Goal: Transaction & Acquisition: Download file/media

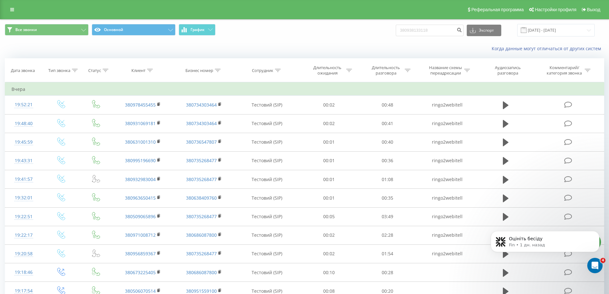
click at [310, 33] on div "Все звонки Основной График 380938133118 Экспорт .csv .xls .xlsx 15.09.2025 - 21…" at bounding box center [304, 30] width 599 height 12
click at [174, 31] on button "Основной" at bounding box center [134, 30] width 84 height 12
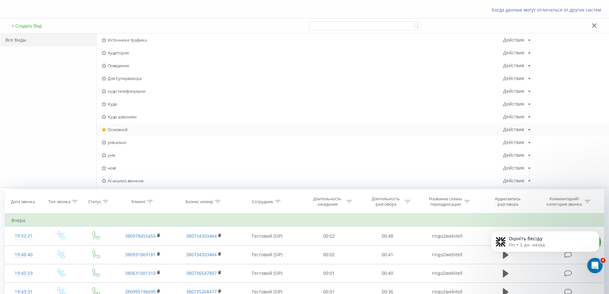
scroll to position [96, 0]
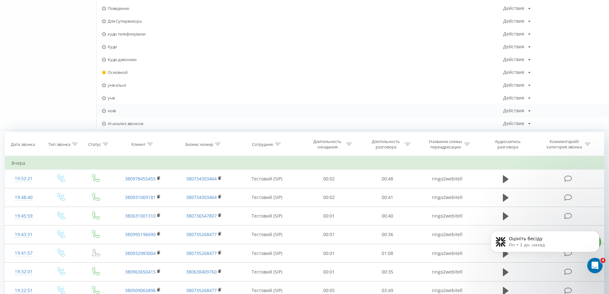
click at [110, 111] on span "нові" at bounding box center [303, 110] width 402 height 4
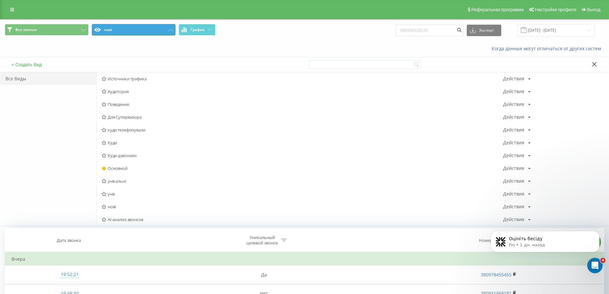
click at [123, 26] on button "нові" at bounding box center [134, 30] width 84 height 12
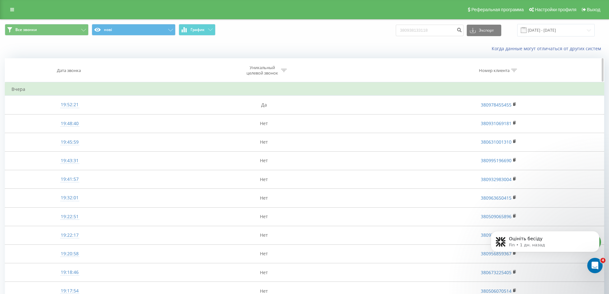
click at [68, 68] on div "Дата звонка" at bounding box center [69, 70] width 24 height 5
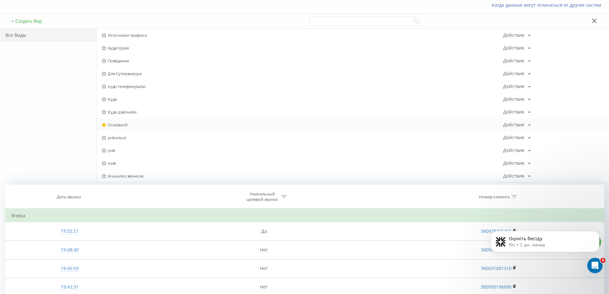
scroll to position [64, 0]
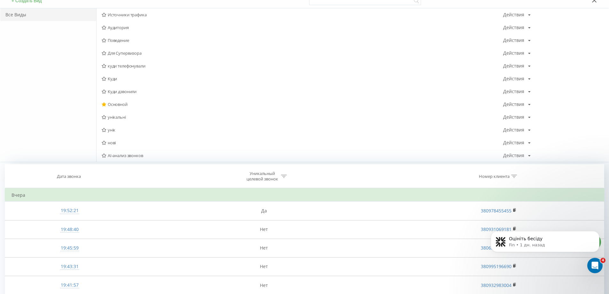
click at [77, 146] on div "Все Виды" at bounding box center [48, 84] width 96 height 153
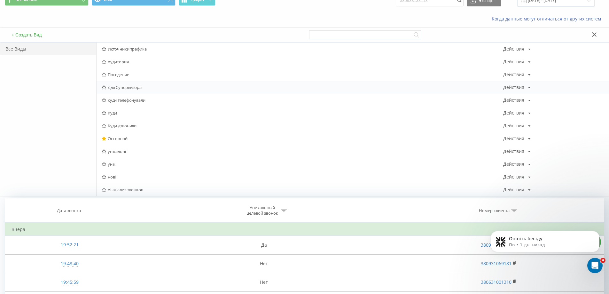
scroll to position [0, 0]
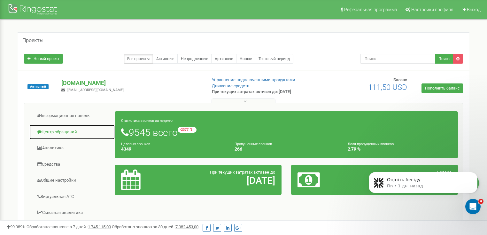
click at [54, 132] on link "Центр обращений" at bounding box center [72, 132] width 86 height 16
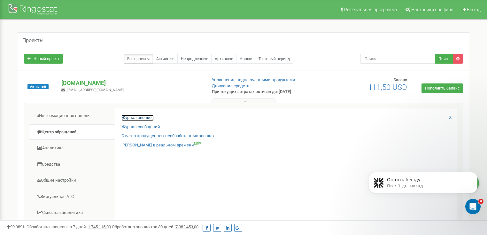
click at [128, 117] on link "Журнал звонков" at bounding box center [137, 118] width 32 height 6
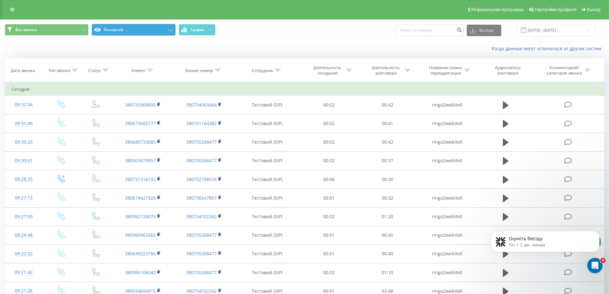
click at [160, 28] on button "Основной" at bounding box center [134, 30] width 84 height 12
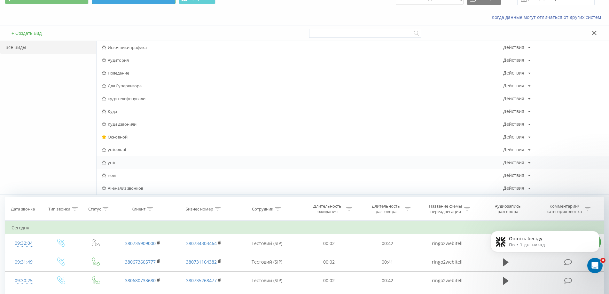
scroll to position [64, 0]
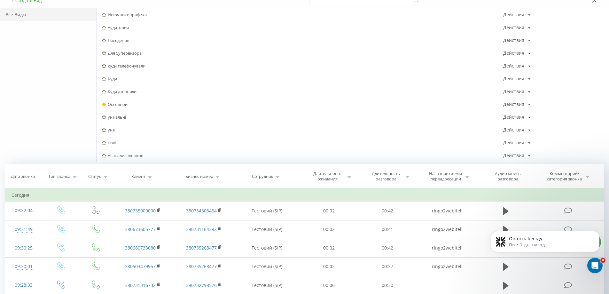
click at [38, 107] on div "Все Виды" at bounding box center [48, 84] width 96 height 153
click at [110, 104] on span "Основной" at bounding box center [303, 104] width 402 height 4
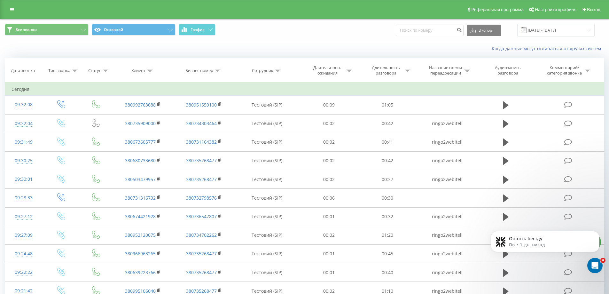
click at [239, 40] on div "Все звонки Основной График Экспорт .csv .xls .xlsx 22.08.2025 - 22.09.2025" at bounding box center [304, 30] width 608 height 21
click at [164, 29] on button "Основной" at bounding box center [134, 30] width 84 height 12
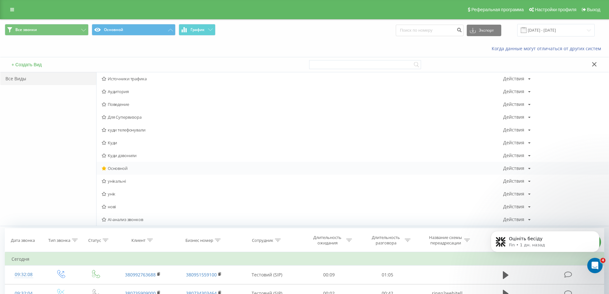
click at [115, 169] on span "Основной" at bounding box center [303, 168] width 402 height 4
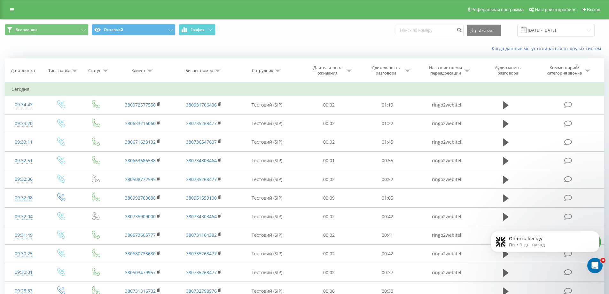
click at [299, 34] on span "Все звонки Основной График" at bounding box center [152, 30] width 295 height 12
click at [262, 33] on span "Все звонки Основной График" at bounding box center [152, 30] width 295 height 12
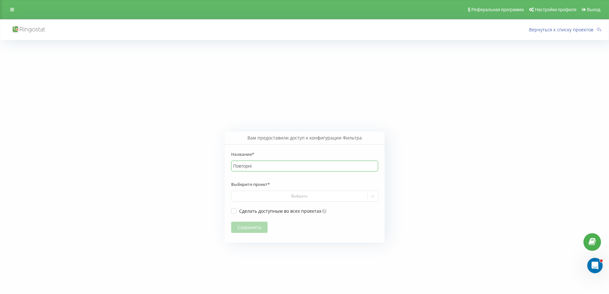
click at [273, 165] on input "Повторні" at bounding box center [304, 165] width 147 height 11
click at [306, 196] on div "Выбрать" at bounding box center [299, 195] width 131 height 5
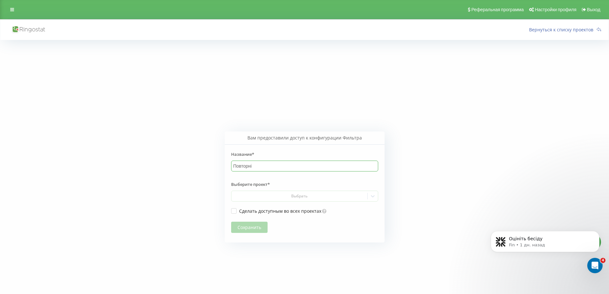
click at [268, 166] on input "Повторні" at bounding box center [304, 165] width 147 height 11
click at [287, 168] on input "Повторні" at bounding box center [304, 165] width 147 height 11
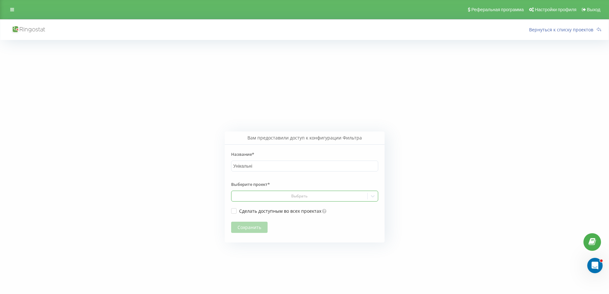
click at [293, 192] on div at bounding box center [299, 195] width 131 height 7
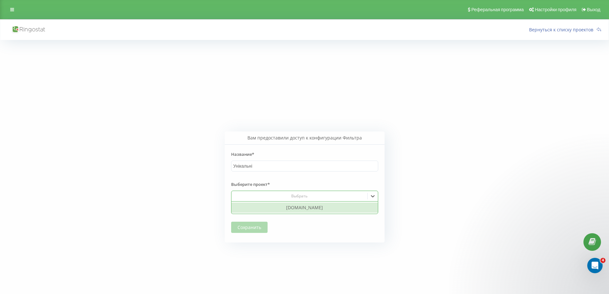
click at [290, 210] on div "[DOMAIN_NAME]" at bounding box center [304, 207] width 146 height 10
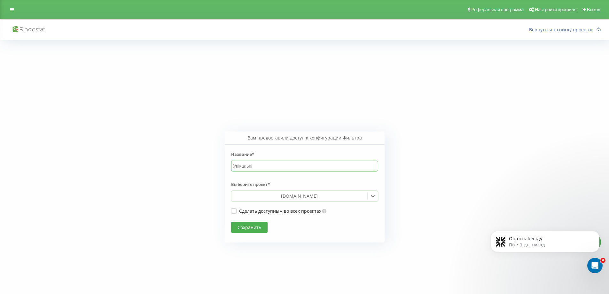
click at [264, 167] on input "Унікальні" at bounding box center [304, 165] width 147 height 11
type input "Унікальні 22/09"
click at [252, 227] on button "Сохранить" at bounding box center [249, 227] width 36 height 11
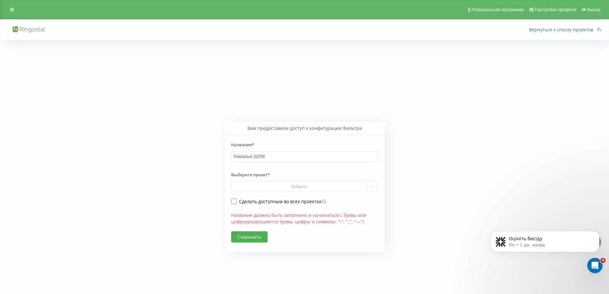
click at [233, 201] on label "Сделать доступным во всех проектах" at bounding box center [276, 201] width 90 height 5
checkbox input "true"
click at [273, 156] on input "Унікальні 22/09" at bounding box center [304, 156] width 147 height 11
type input "Унікальні 2200"
click at [277, 191] on div "Выберите проект* Выбрать" at bounding box center [304, 180] width 147 height 24
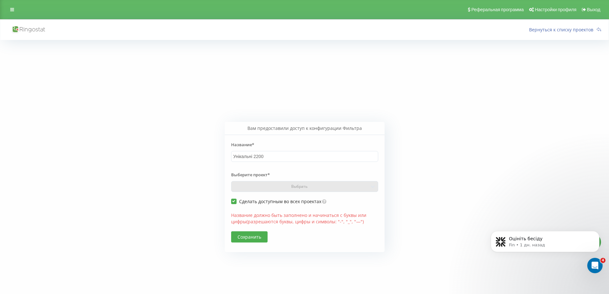
click at [276, 187] on div "Выберите проект* Выбрать" at bounding box center [304, 180] width 147 height 24
click at [295, 189] on div "Выберите проект* Выбрать" at bounding box center [304, 180] width 147 height 24
click at [246, 236] on button "Сохранить" at bounding box center [249, 236] width 36 height 11
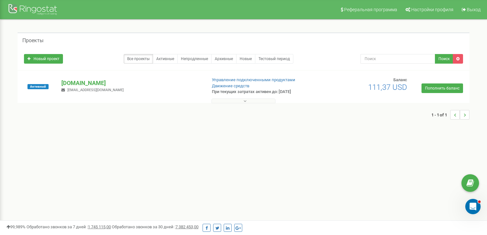
drag, startPoint x: 140, startPoint y: 155, endPoint x: 63, endPoint y: 108, distance: 89.9
click at [137, 154] on div "Реферальная программа Настройки профиля Выход Проекты Новый проект Все проекты …" at bounding box center [243, 192] width 487 height 384
click at [82, 82] on p "[DOMAIN_NAME]" at bounding box center [131, 83] width 140 height 8
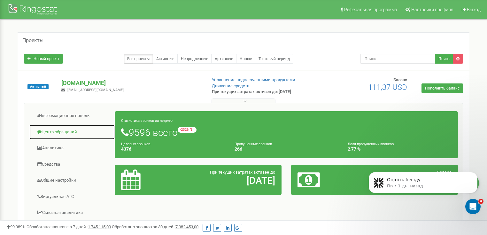
click at [56, 131] on link "Центр обращений" at bounding box center [72, 132] width 86 height 16
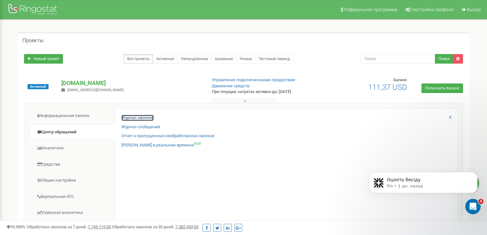
click at [132, 115] on link "Журнал звонков" at bounding box center [137, 118] width 32 height 6
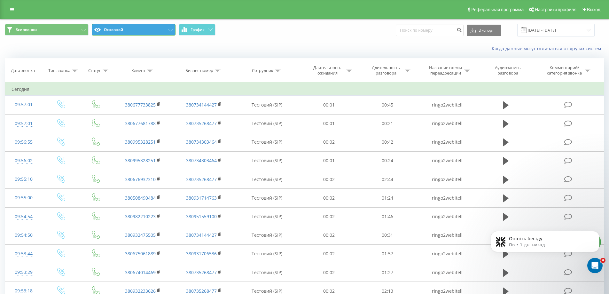
click at [161, 30] on button "Основной" at bounding box center [134, 30] width 84 height 12
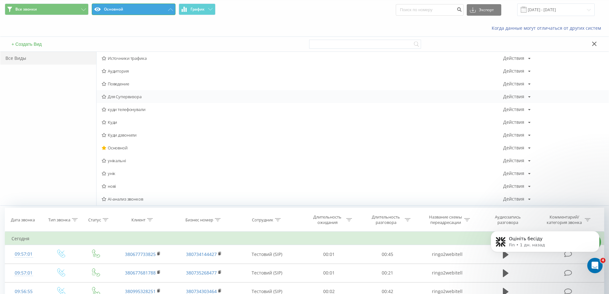
scroll to position [32, 0]
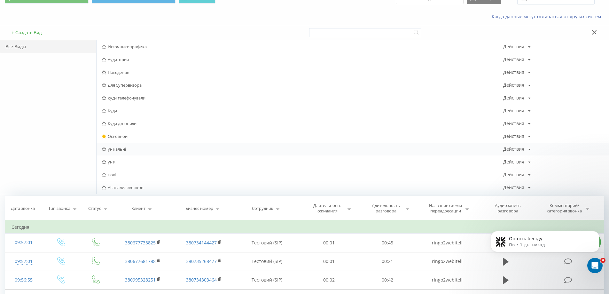
click at [530, 149] on icon at bounding box center [529, 149] width 3 height 4
click at [102, 149] on icon at bounding box center [104, 149] width 5 height 4
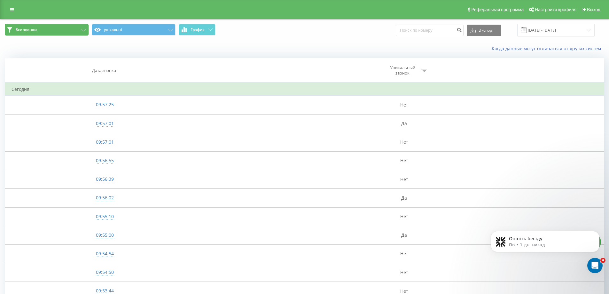
click at [25, 29] on span "Все звонки" at bounding box center [25, 29] width 21 height 5
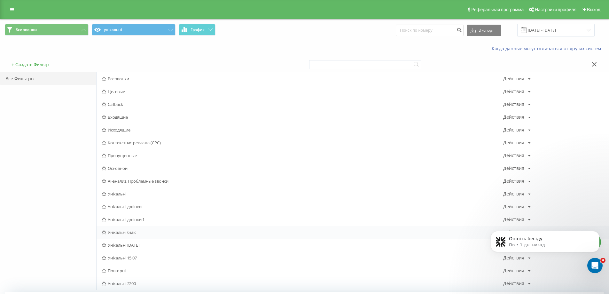
click at [108, 230] on span "Унікальні 6 міс" at bounding box center [303, 232] width 402 height 4
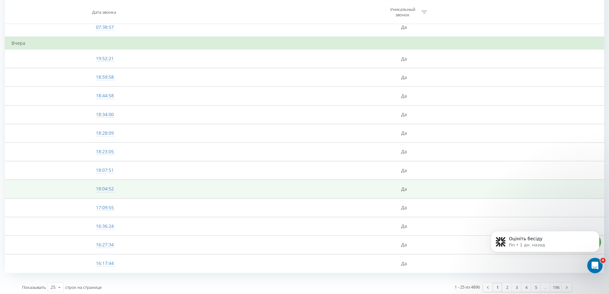
scroll to position [304, 0]
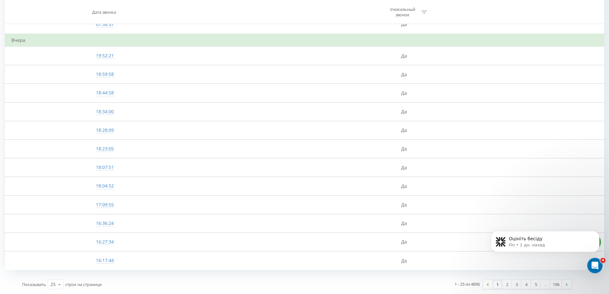
drag, startPoint x: 341, startPoint y: 280, endPoint x: 230, endPoint y: 220, distance: 125.9
click at [411, 278] on div "1 - 25 из 4896 1 2 3 4 5 … 196" at bounding box center [436, 284] width 279 height 19
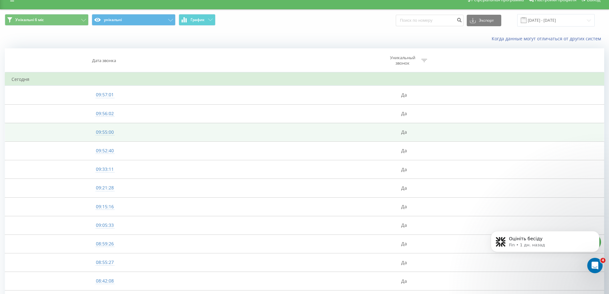
scroll to position [0, 0]
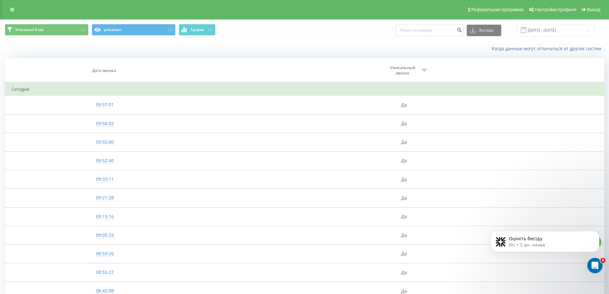
drag, startPoint x: 41, startPoint y: 86, endPoint x: 110, endPoint y: 88, distance: 69.4
click at [107, 87] on td "Сегодня" at bounding box center [304, 89] width 599 height 13
click at [324, 51] on div "Когда данные могут отличаться от других систем" at bounding box center [419, 48] width 380 height 6
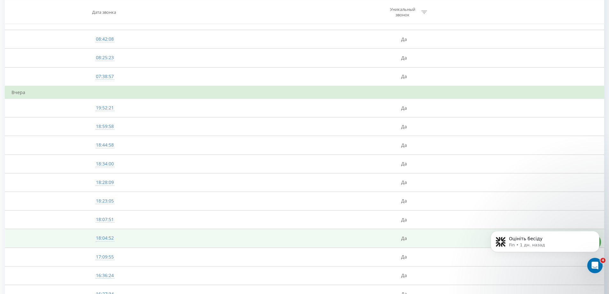
scroll to position [304, 0]
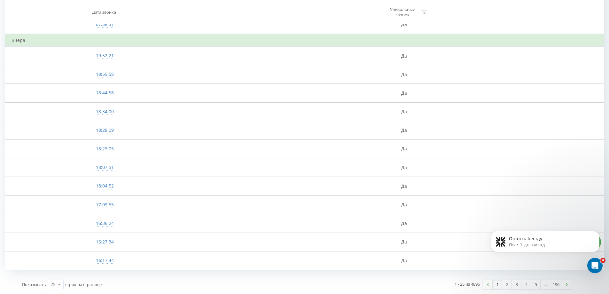
click at [498, 283] on link "1" at bounding box center [498, 284] width 10 height 9
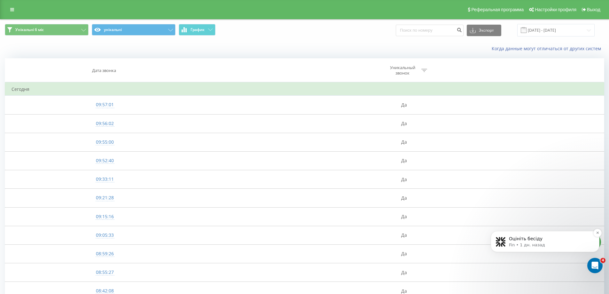
click at [582, 249] on div "Оцініть бесіду Fin • 1 дн. назад" at bounding box center [545, 241] width 109 height 21
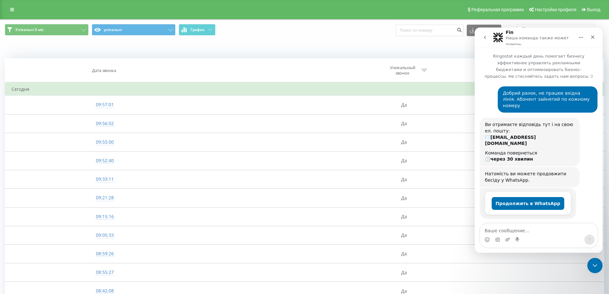
scroll to position [31, 0]
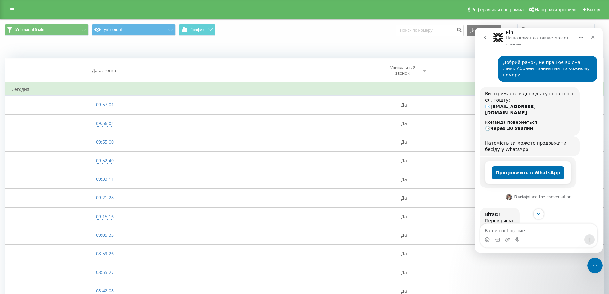
click at [487, 37] on icon "go back" at bounding box center [484, 37] width 5 height 5
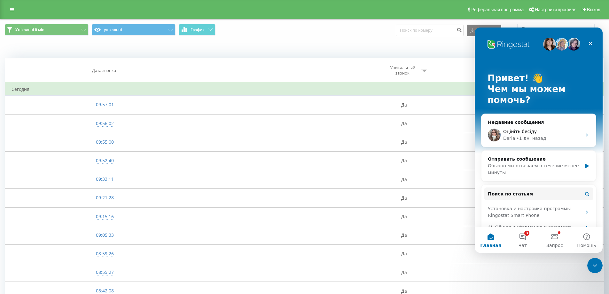
scroll to position [0, 0]
click at [525, 237] on button "3 Чат" at bounding box center [523, 240] width 32 height 26
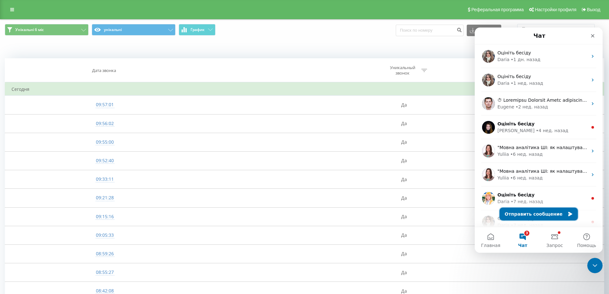
click at [522, 213] on button "Отправить сообщение" at bounding box center [539, 213] width 78 height 13
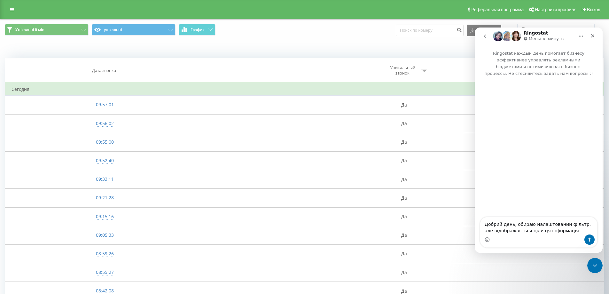
type textarea "Добрий день, обираю налаштований фільтр, але відображається ціли ця інформація"
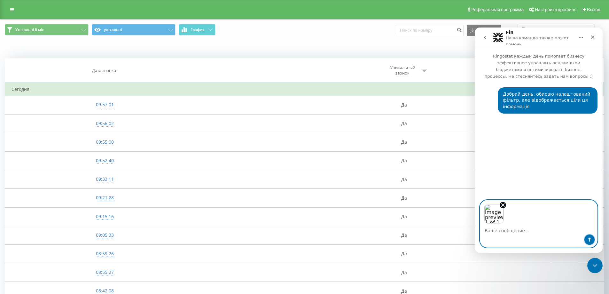
click at [589, 241] on icon "Отправить сообщение…" at bounding box center [589, 239] width 5 height 5
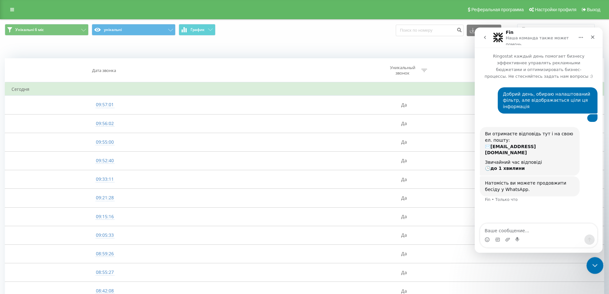
scroll to position [11, 0]
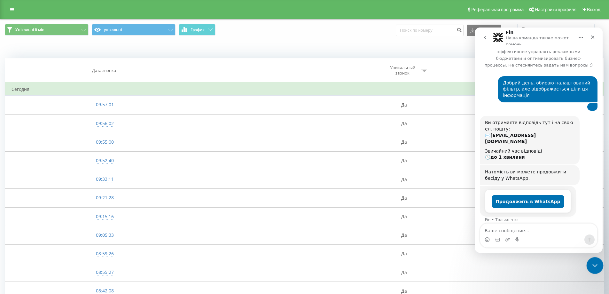
click at [591, 265] on icon "Закрыть службу сообщений Intercom" at bounding box center [594, 265] width 8 height 8
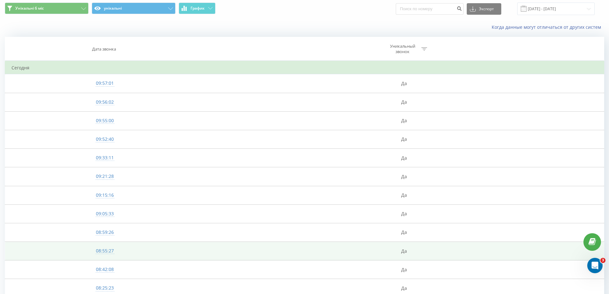
scroll to position [0, 0]
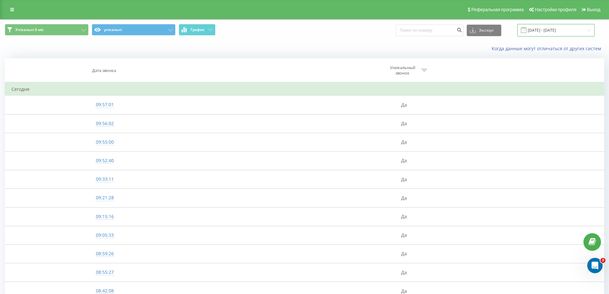
click at [555, 32] on input "22.08.2025 - 22.09.2025" at bounding box center [555, 30] width 77 height 12
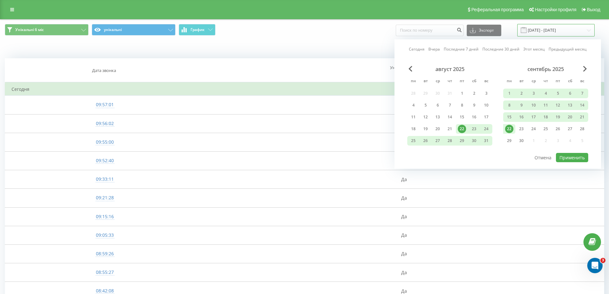
scroll to position [47, 0]
click at [511, 114] on div "15" at bounding box center [509, 117] width 8 height 8
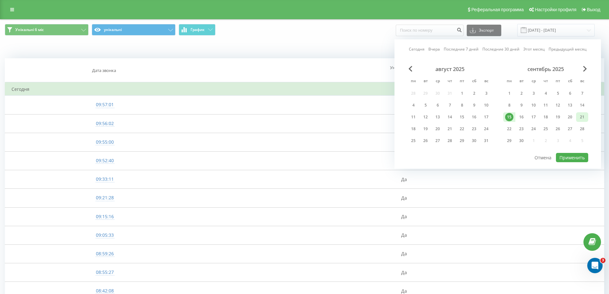
click at [584, 121] on div "21" at bounding box center [582, 117] width 8 height 8
click at [575, 158] on button "Применить" at bounding box center [572, 157] width 32 height 9
type input "15.09.2025 - 21.09.2025"
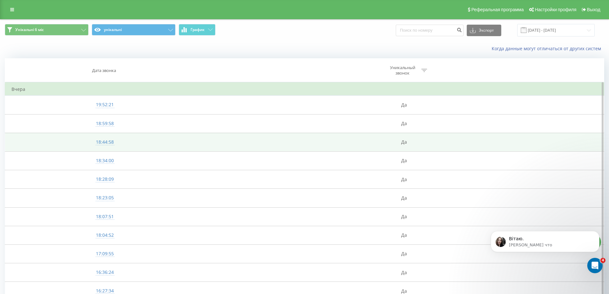
scroll to position [78, 0]
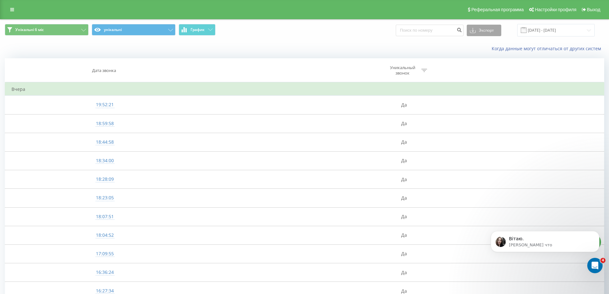
click at [500, 28] on button "Экспорт" at bounding box center [484, 31] width 35 height 12
click at [493, 54] on div ".xls" at bounding box center [484, 54] width 34 height 12
click at [544, 244] on p "[PERSON_NAME] что" at bounding box center [550, 245] width 82 height 6
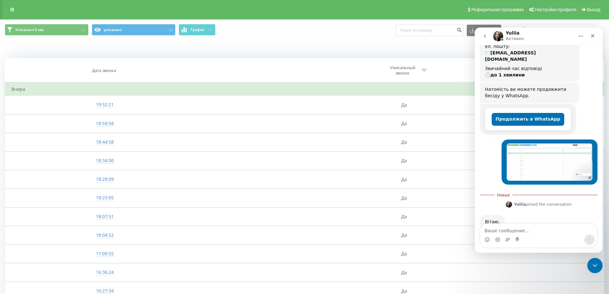
scroll to position [88, 0]
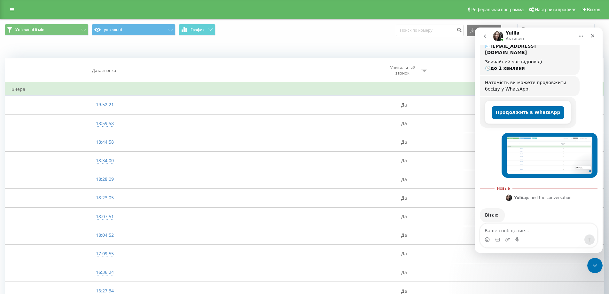
click at [513, 232] on textarea "Ваше сообщение..." at bounding box center [538, 228] width 117 height 11
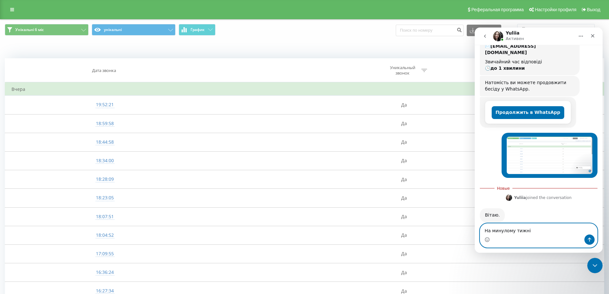
scroll to position [113, 0]
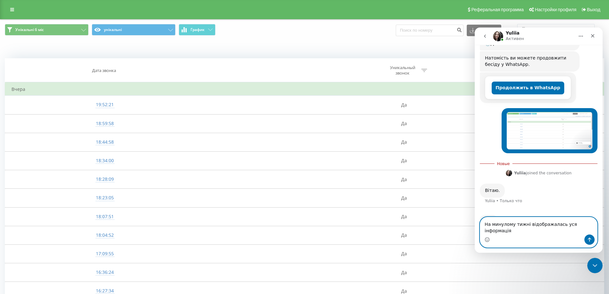
type textarea "На минулому тижні відображалась уся інформація"
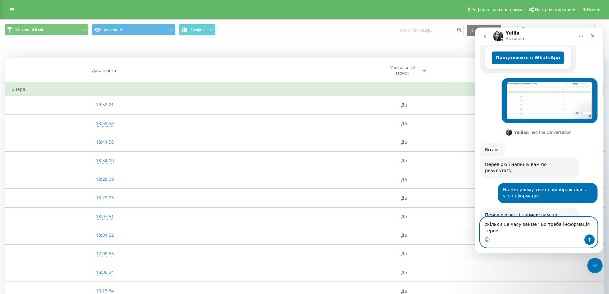
scroll to position [137, 0]
type textarea "скільки це часу займе? Бо треба інформація терміново"
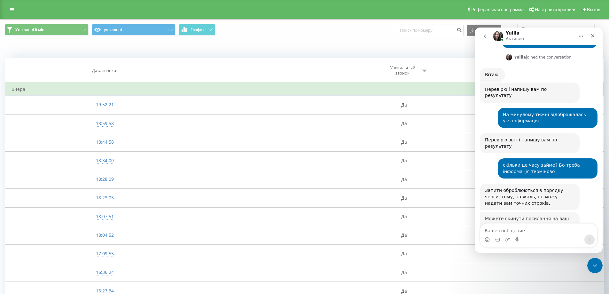
scroll to position [208, 0]
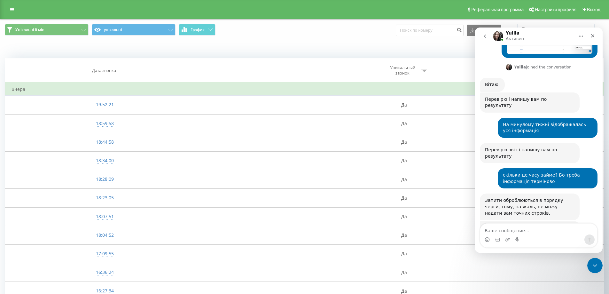
click at [348, 48] on div "Когда данные могут отличаться от других систем" at bounding box center [419, 48] width 380 height 6
click at [525, 236] on div "Мессенджер Intercom" at bounding box center [538, 239] width 117 height 10
click at [277, 46] on div "Когда данные могут отличаться от других систем" at bounding box center [419, 48] width 380 height 6
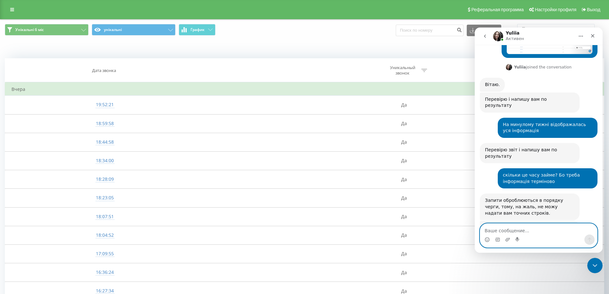
click at [529, 230] on textarea "Ваше сообщение..." at bounding box center [538, 228] width 117 height 11
paste textarea "[URL][DOMAIN_NAME]"
type textarea "[URL][DOMAIN_NAME]"
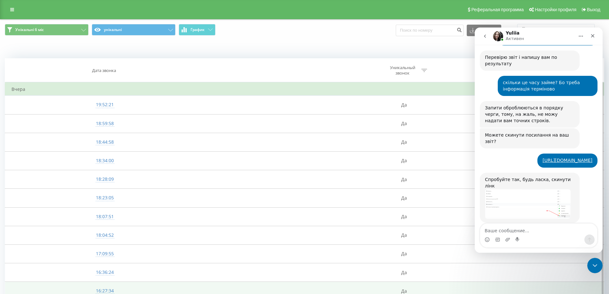
scroll to position [301, 0]
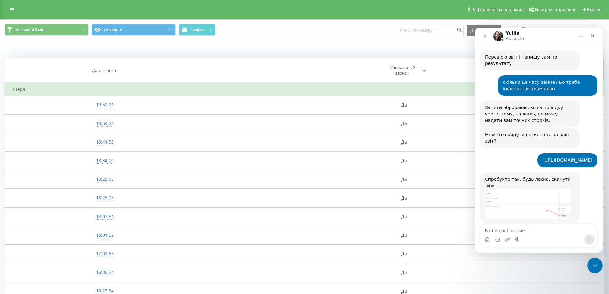
click at [352, 52] on div "Когда данные могут отличаться от других систем" at bounding box center [304, 48] width 608 height 15
click at [523, 189] on img "Yuliia говорит…" at bounding box center [528, 204] width 86 height 30
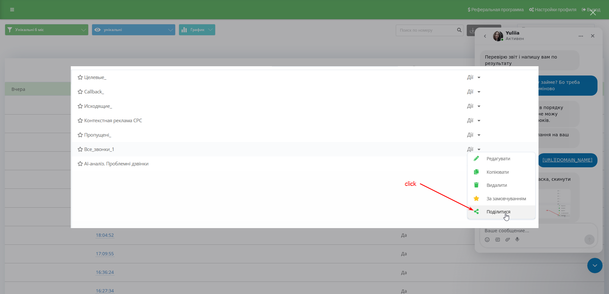
click at [368, 30] on div "Мессенджер Intercom" at bounding box center [304, 147] width 609 height 294
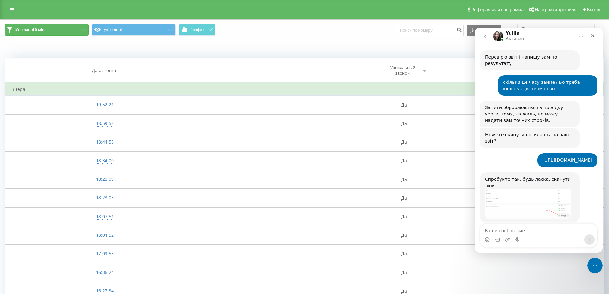
click at [76, 29] on button "Унікальні 6 міс" at bounding box center [47, 30] width 84 height 12
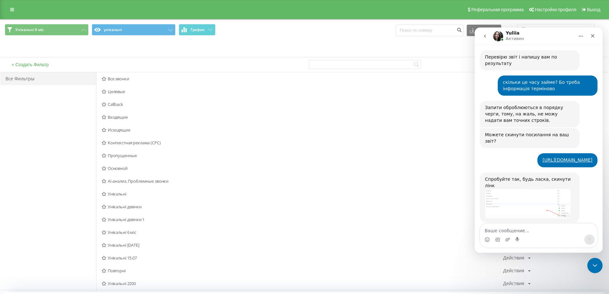
click at [551, 190] on img "Yuliia говорит…" at bounding box center [528, 204] width 86 height 30
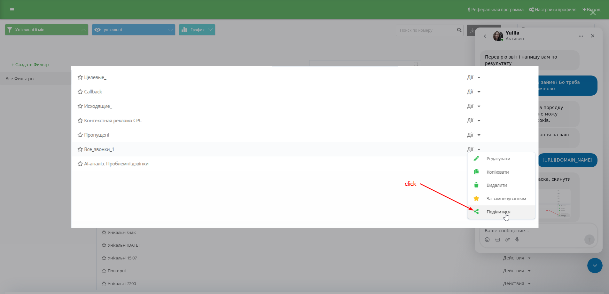
click at [0, 247] on div "Мессенджер Intercom" at bounding box center [304, 147] width 609 height 294
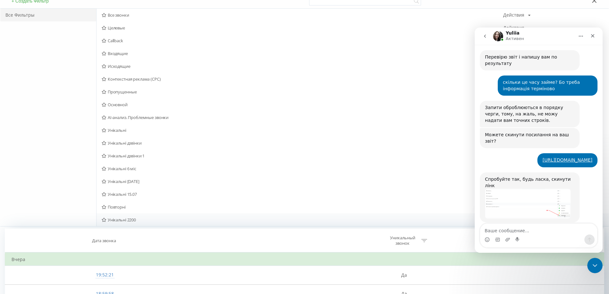
scroll to position [64, 0]
click at [3, 147] on div "Все Фильтры" at bounding box center [48, 116] width 96 height 217
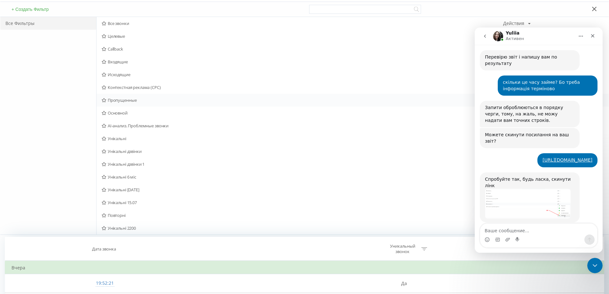
scroll to position [32, 0]
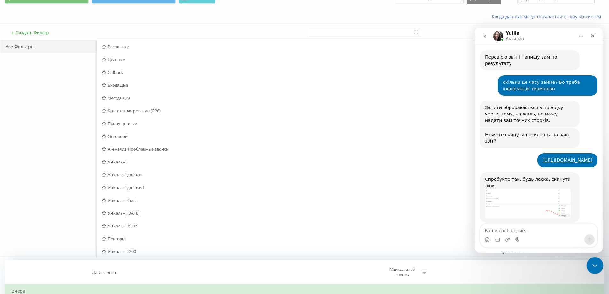
click at [597, 265] on icon "Закрыть службу сообщений Intercom" at bounding box center [594, 265] width 8 height 8
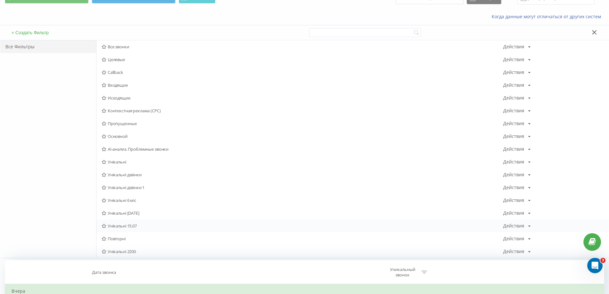
click at [530, 225] on icon at bounding box center [529, 226] width 3 height 4
click at [537, 280] on span "Поделиться" at bounding box center [531, 281] width 23 height 5
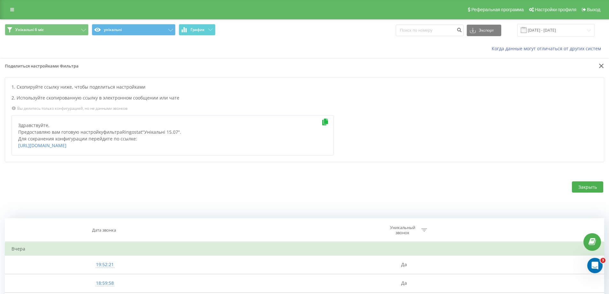
drag, startPoint x: 95, startPoint y: 151, endPoint x: 14, endPoint y: 144, distance: 80.5
click at [14, 144] on div "Здравствуйте, Предоставляю вам готовую настройку фильтра Ringostat " Унікальні …" at bounding box center [173, 135] width 322 height 40
copy link "https://reports.ringostat.com/sharable-reports-creation?type=filter&id=5793551&…"
click at [591, 265] on icon "Открыть службу сообщений Intercom" at bounding box center [594, 264] width 11 height 11
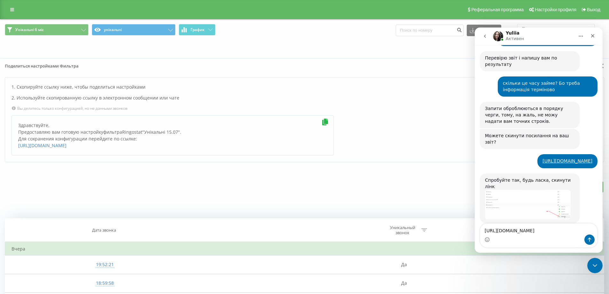
scroll to position [326, 0]
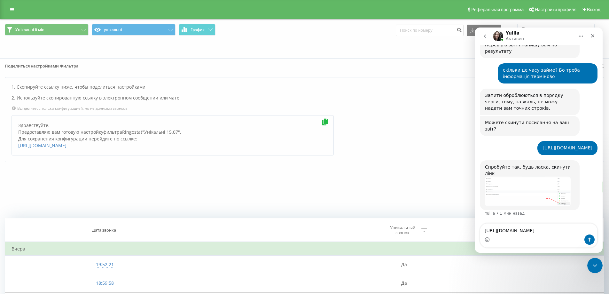
type textarea "https://[DOMAIN_NAME]/sharable-reports-creation?type=filter&id=5793551&name=%D0…"
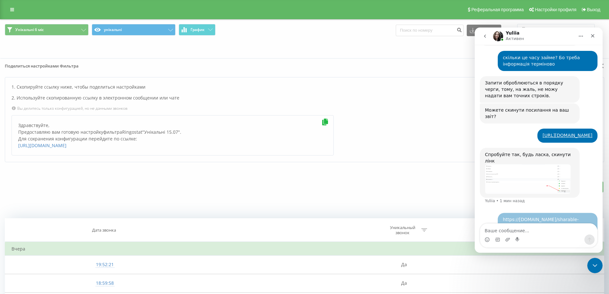
scroll to position [345, 0]
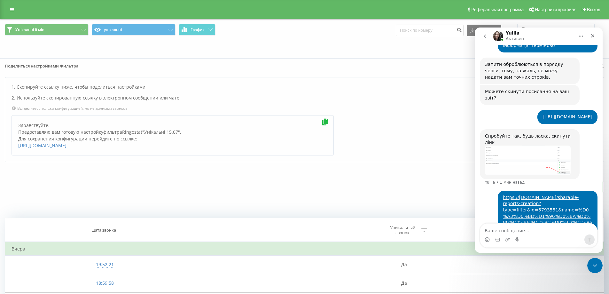
click at [39, 181] on div "Закрыть" at bounding box center [304, 187] width 599 height 50
click at [46, 148] on link "https://reports.ringostat.com/sharable-reports-creation?type=filter&id=5793551&…" at bounding box center [42, 145] width 48 height 6
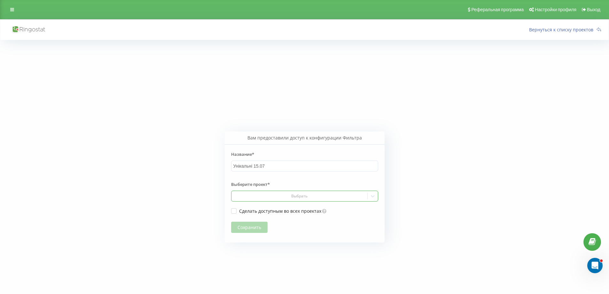
click at [258, 197] on div "Выбрать" at bounding box center [299, 195] width 131 height 5
click at [261, 207] on div "[DOMAIN_NAME]" at bounding box center [304, 207] width 146 height 10
click at [254, 227] on button "Сохранить" at bounding box center [249, 227] width 36 height 11
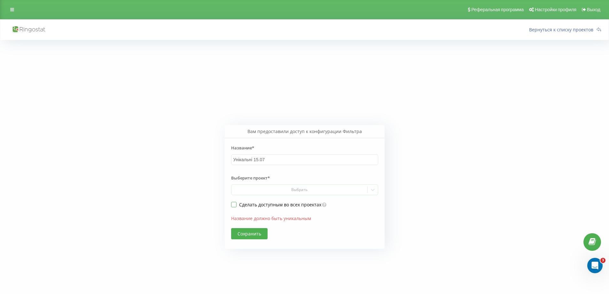
click at [234, 204] on label "Сделать доступным во всех проектах" at bounding box center [276, 204] width 90 height 5
checkbox input "true"
click at [282, 161] on input "Унікальні 15.07" at bounding box center [304, 159] width 147 height 11
type input "Унікальні [DATE]"
click at [253, 233] on button "Сохранить" at bounding box center [249, 233] width 36 height 11
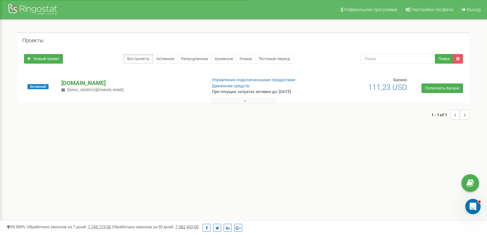
click at [75, 82] on p "[DOMAIN_NAME]" at bounding box center [131, 83] width 140 height 8
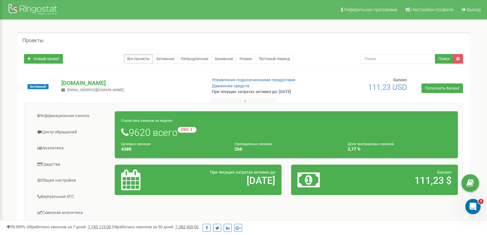
drag, startPoint x: 0, startPoint y: 141, endPoint x: 7, endPoint y: 127, distance: 15.9
click at [0, 141] on div "Реферальная программа Настройки профиля Выход Проекты Новый проект Все проекты …" at bounding box center [243, 192] width 487 height 384
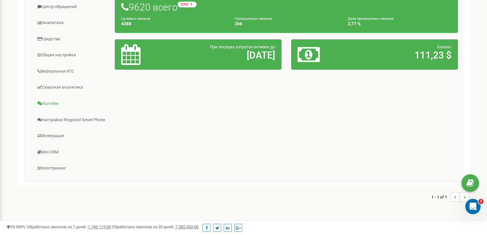
scroll to position [148, 0]
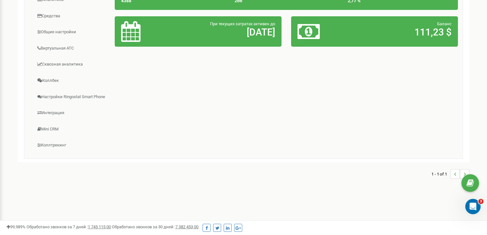
click at [0, 102] on div "Реферальная программа Настройки профиля Выход Проекты Новый проект Все проекты …" at bounding box center [243, 44] width 487 height 384
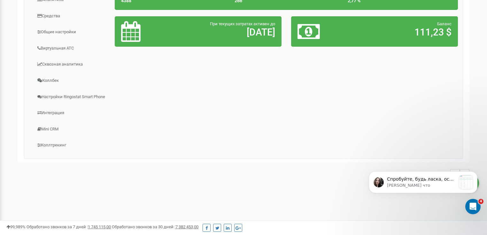
scroll to position [0, 0]
click at [436, 184] on p "[PERSON_NAME] что" at bounding box center [421, 186] width 69 height 6
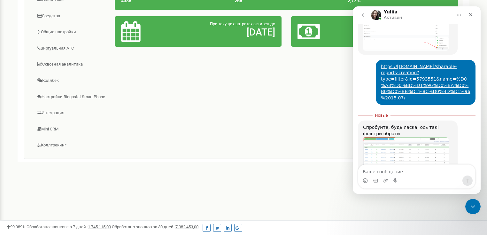
scroll to position [457, 0]
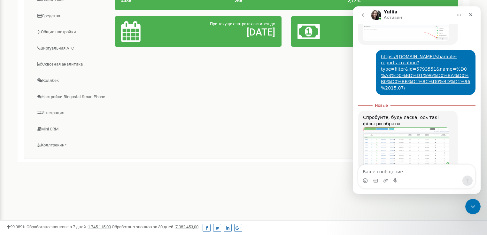
click at [396, 127] on img "Yuliia говорит…" at bounding box center [406, 146] width 86 height 39
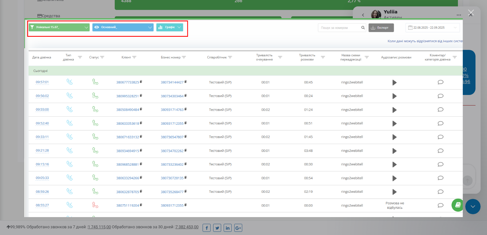
click at [0, 88] on div "Мессенджер Intercom" at bounding box center [243, 117] width 487 height 235
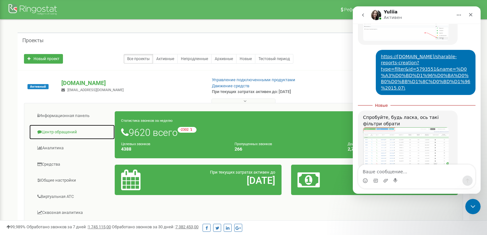
click at [60, 134] on link "Центр обращений" at bounding box center [72, 132] width 86 height 16
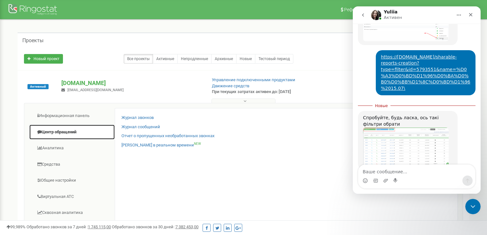
scroll to position [482, 0]
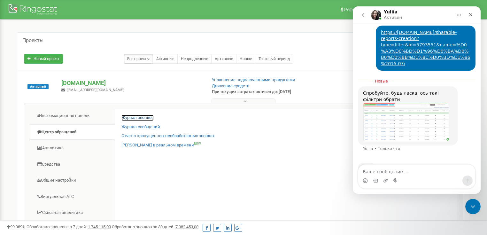
click at [150, 118] on link "Журнал звонков" at bounding box center [137, 118] width 32 height 6
click at [139, 116] on link "Журнал звонков" at bounding box center [137, 118] width 32 height 6
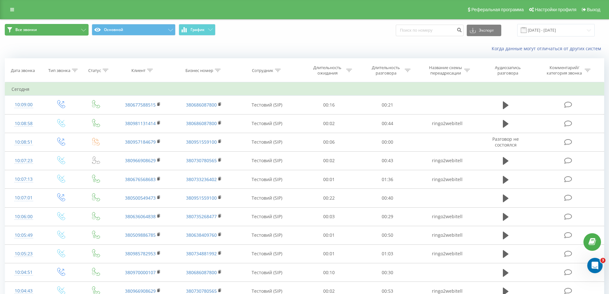
click at [83, 28] on button "Все звонки" at bounding box center [47, 30] width 84 height 12
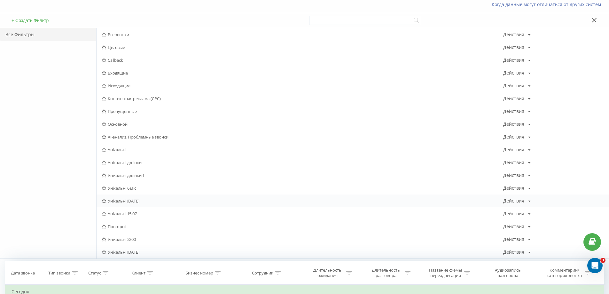
scroll to position [64, 0]
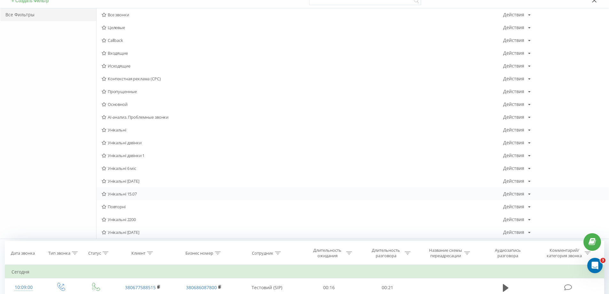
click at [166, 194] on span "Унікальні 15.07" at bounding box center [303, 193] width 402 height 4
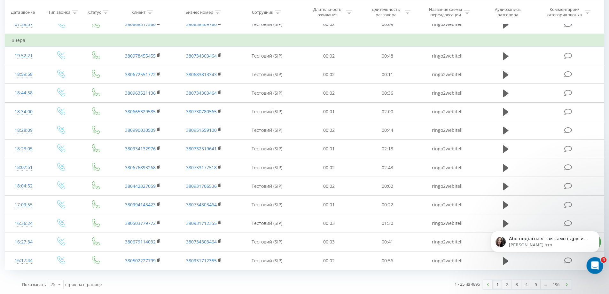
click at [592, 267] on icon "Открыть службу сообщений Intercom" at bounding box center [594, 264] width 11 height 11
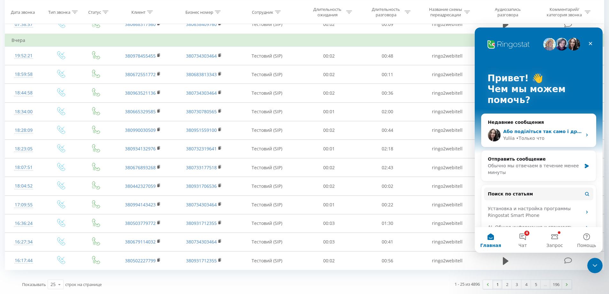
click at [516, 137] on div "• Только что" at bounding box center [530, 138] width 28 height 7
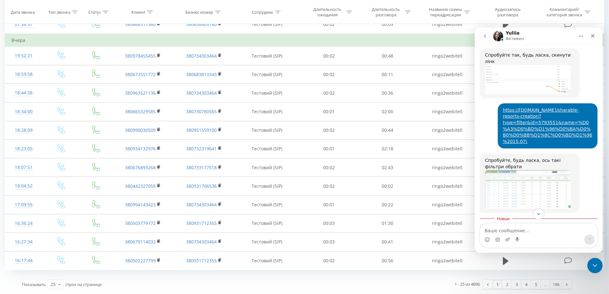
scroll to position [441, 0]
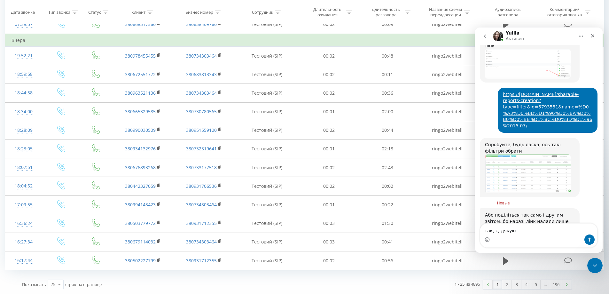
type textarea "так, є, дякую"
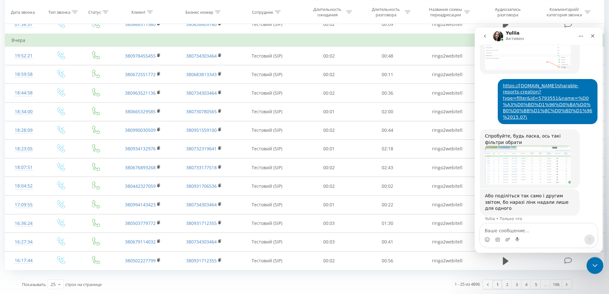
click at [594, 263] on icon "Закрыть службу сообщений Intercom" at bounding box center [594, 265] width 8 height 8
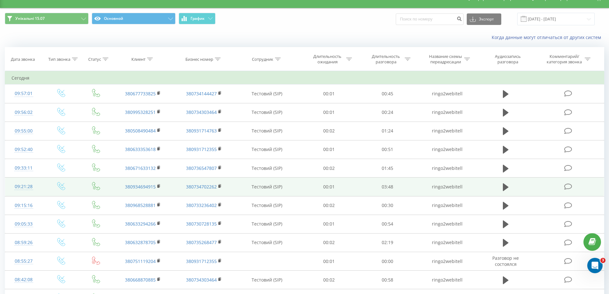
scroll to position [0, 0]
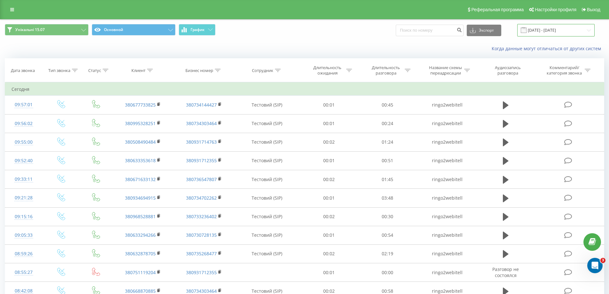
click at [558, 31] on input "22.08.2025 - 22.09.2025" at bounding box center [555, 30] width 77 height 12
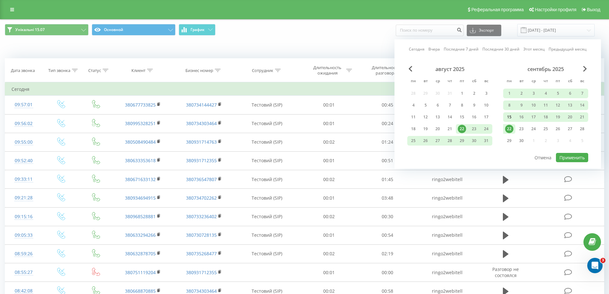
click at [509, 118] on div "15" at bounding box center [509, 117] width 8 height 8
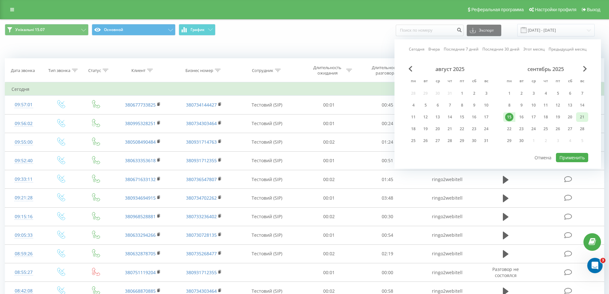
click at [582, 119] on div "21" at bounding box center [582, 117] width 8 height 8
click at [572, 160] on button "Применить" at bounding box center [572, 157] width 32 height 9
type input "15.09.2025 - 21.09.2025"
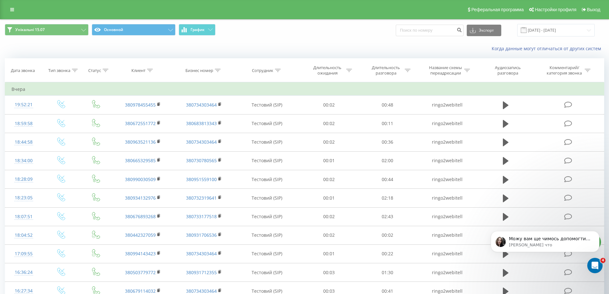
scroll to position [474, 0]
click at [496, 31] on button "Экспорт" at bounding box center [484, 31] width 35 height 12
click at [479, 53] on span ".xls" at bounding box center [475, 54] width 7 height 6
click at [497, 28] on button "Экспорт" at bounding box center [484, 31] width 35 height 12
click at [493, 53] on div ".xls" at bounding box center [484, 54] width 34 height 12
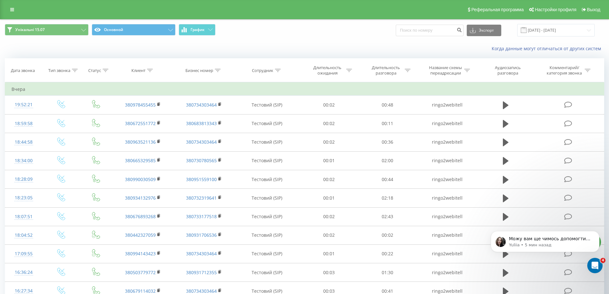
click at [341, 30] on div "Унікальні 15.07 Основной График Экспорт .csv .xls .xlsx 15.09.2025 - 21.09.2025" at bounding box center [304, 30] width 599 height 12
